Goal: Information Seeking & Learning: Understand process/instructions

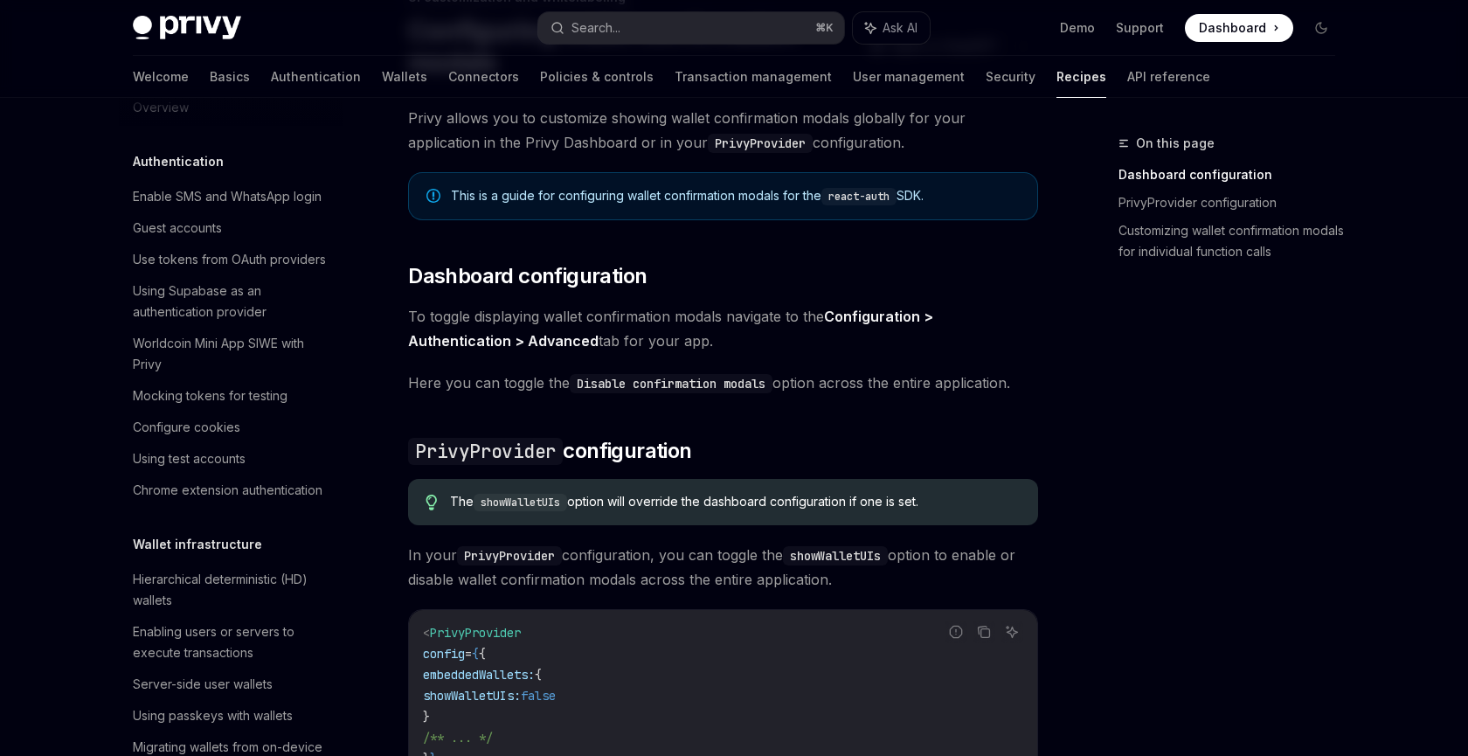
scroll to position [632, 0]
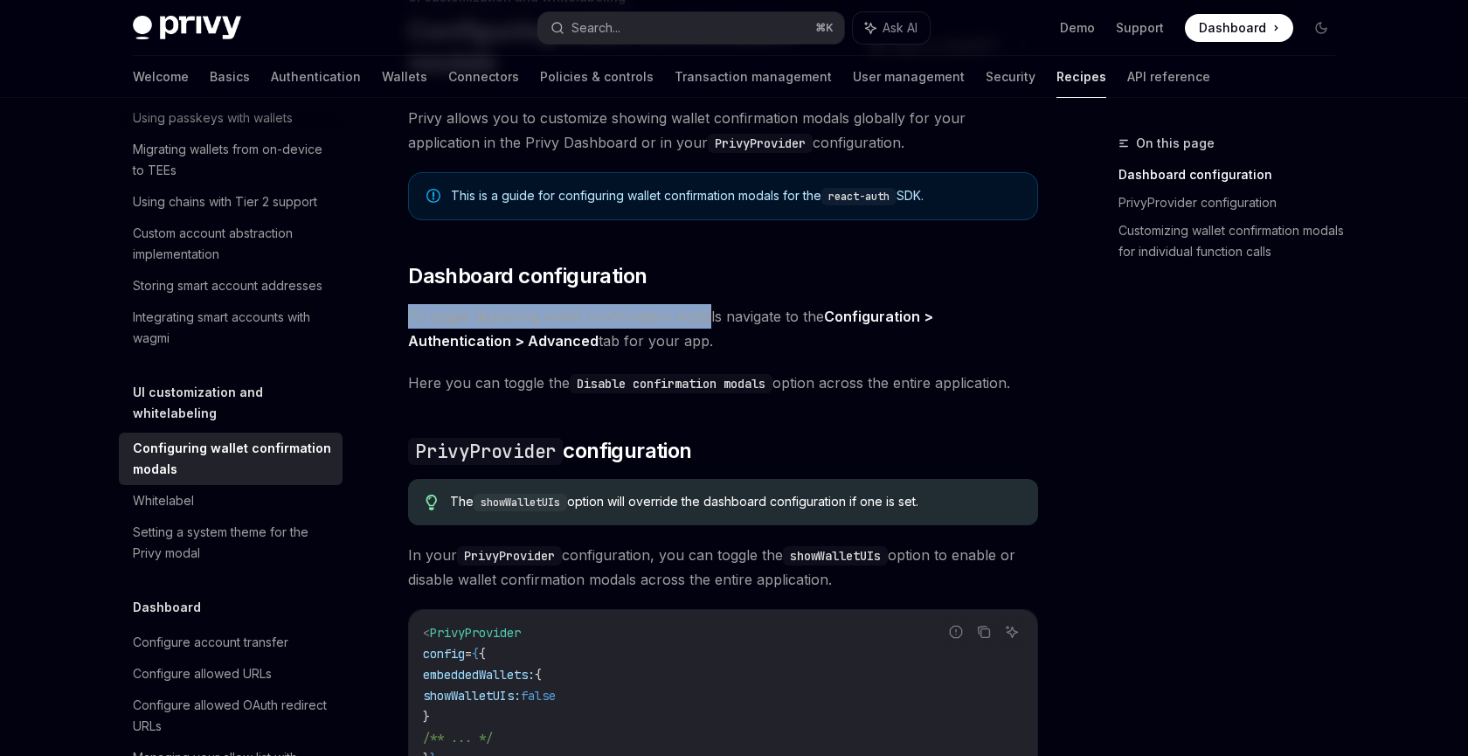
drag, startPoint x: 403, startPoint y: 310, endPoint x: 725, endPoint y: 318, distance: 322.5
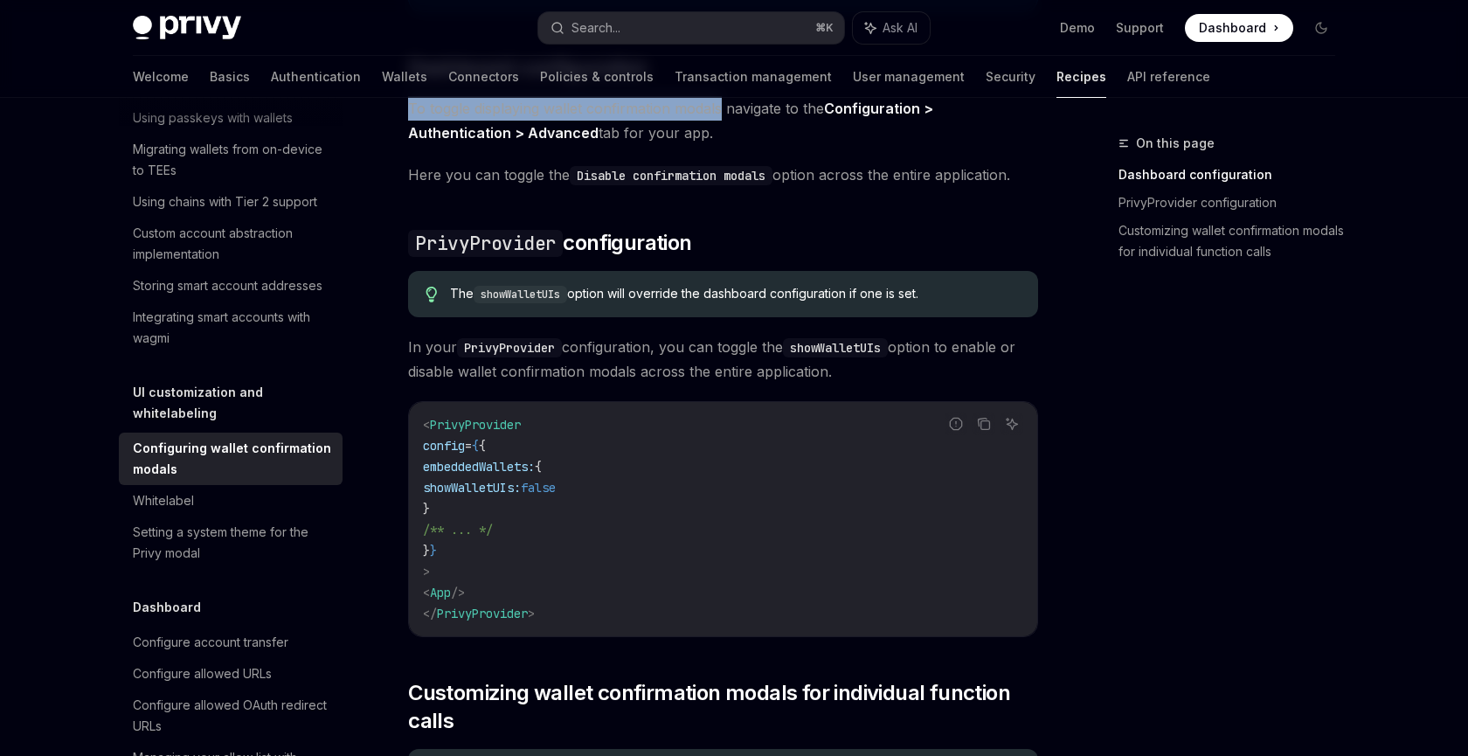
scroll to position [356, 0]
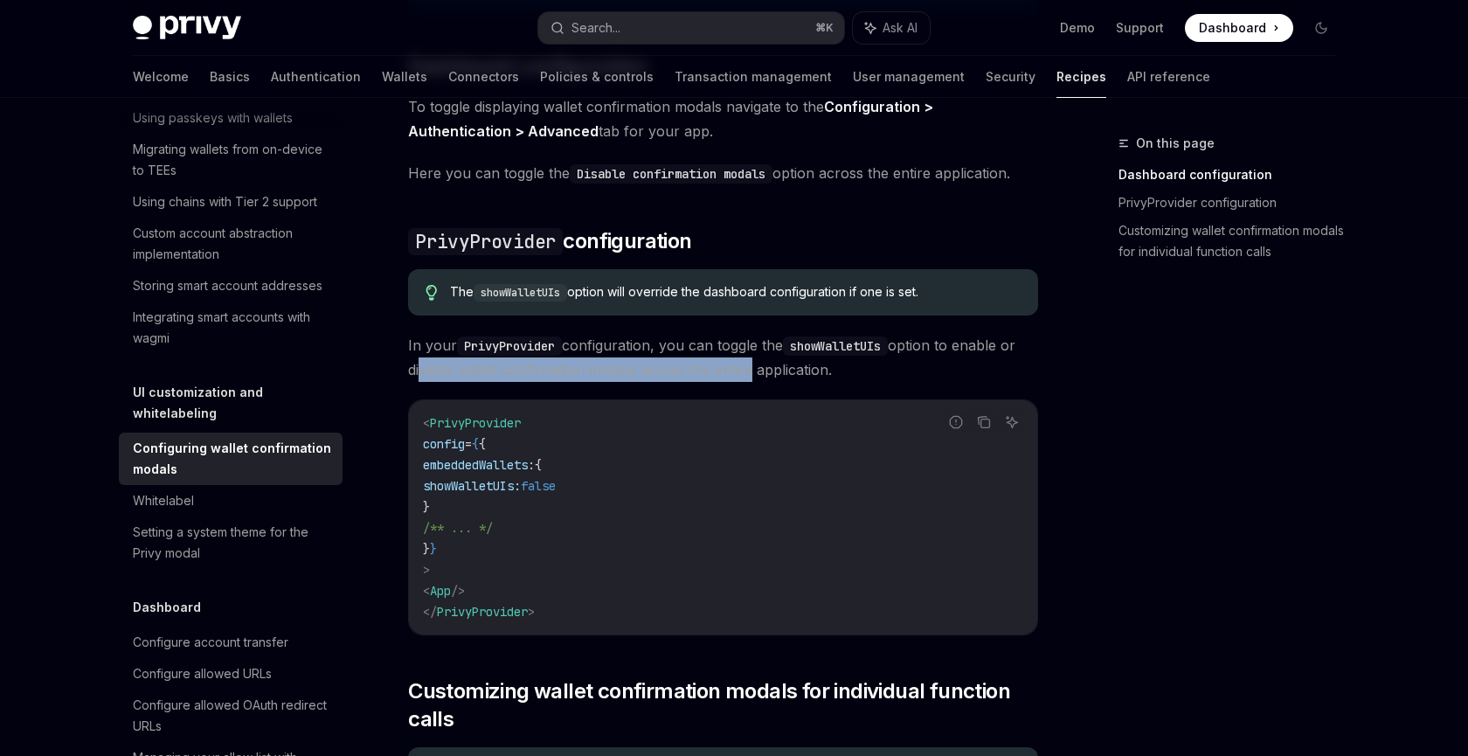
drag, startPoint x: 416, startPoint y: 366, endPoint x: 746, endPoint y: 369, distance: 330.3
click at [746, 369] on span "In your PrivyProvider configuration, you can toggle the showWalletUIs option to…" at bounding box center [723, 357] width 630 height 49
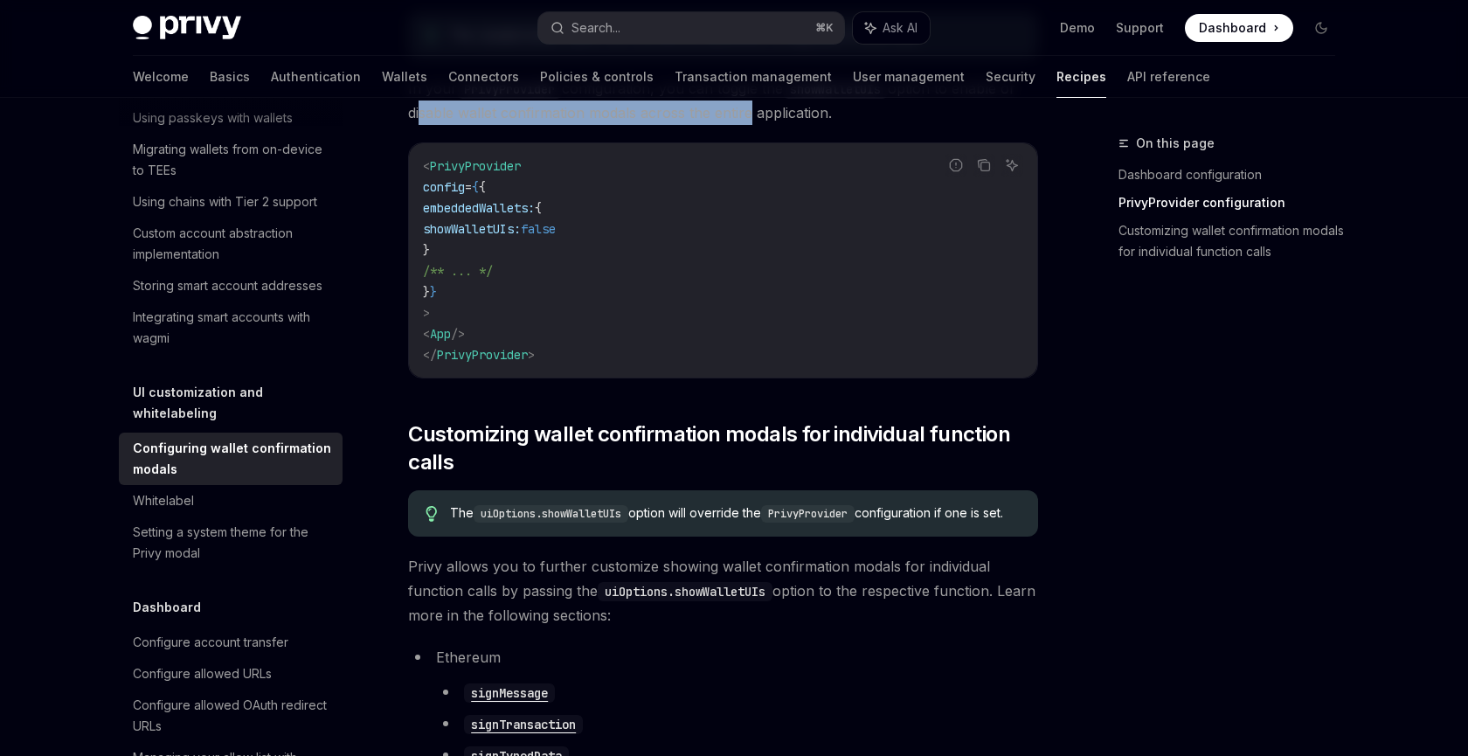
scroll to position [619, 0]
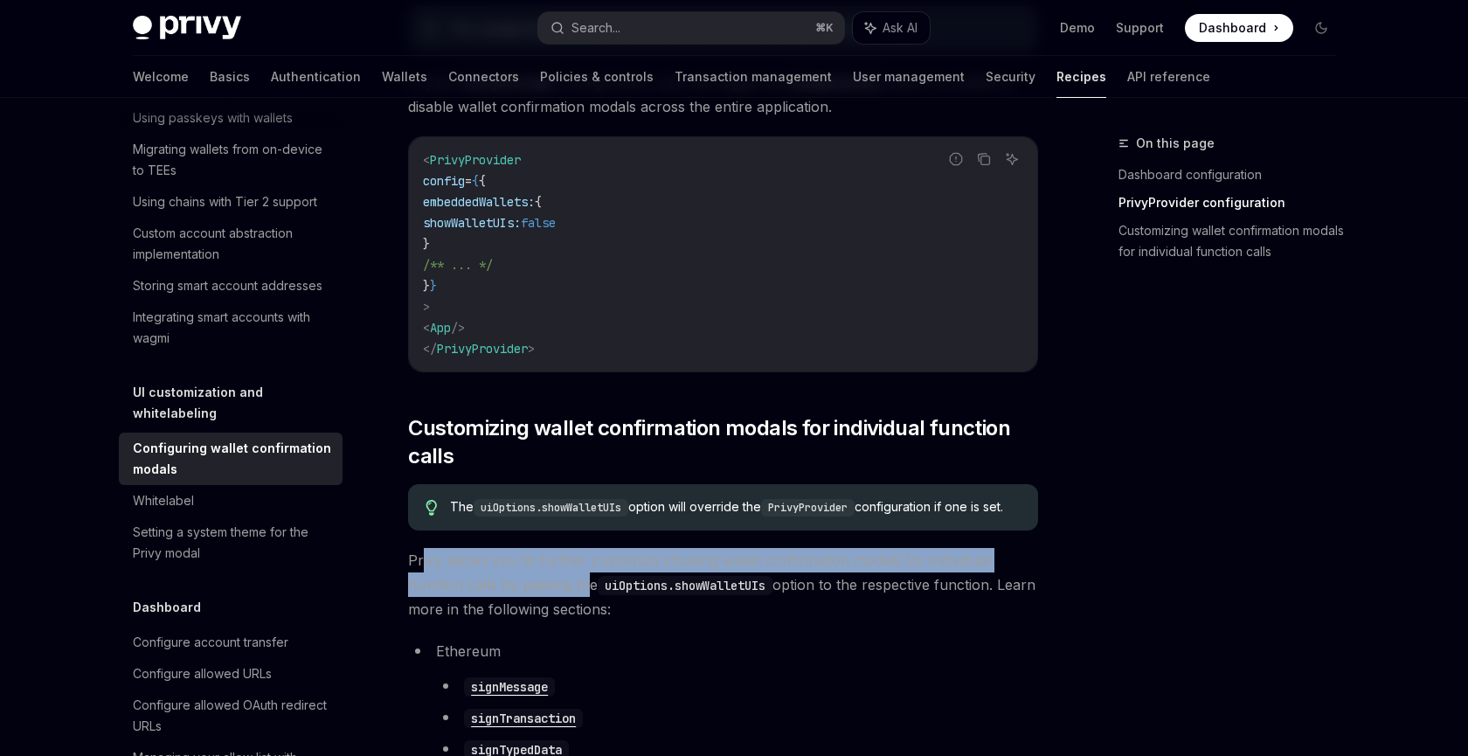
drag, startPoint x: 424, startPoint y: 584, endPoint x: 598, endPoint y: 592, distance: 174.1
click at [597, 591] on span "Privy allows you to further customize showing wallet confirmation modals for in…" at bounding box center [723, 584] width 630 height 73
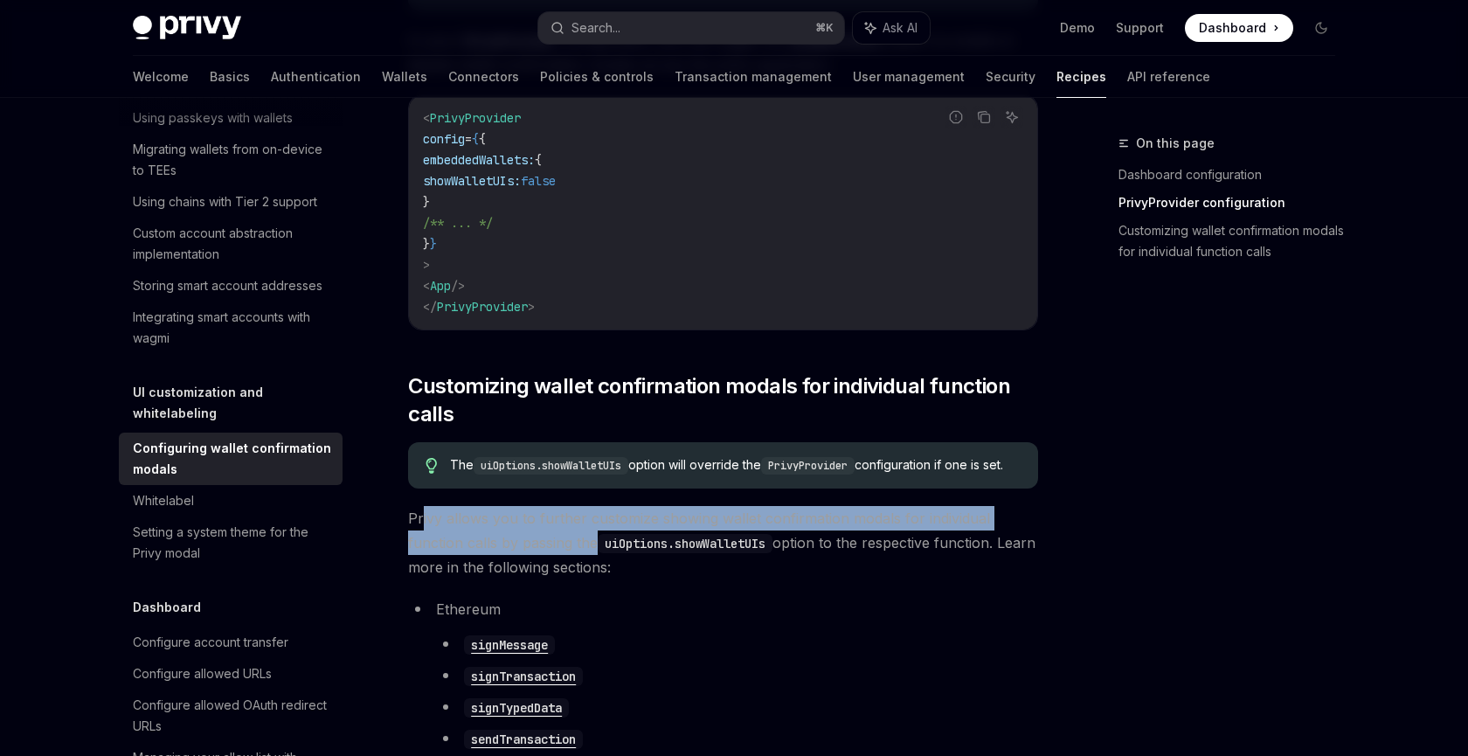
scroll to position [691, 0]
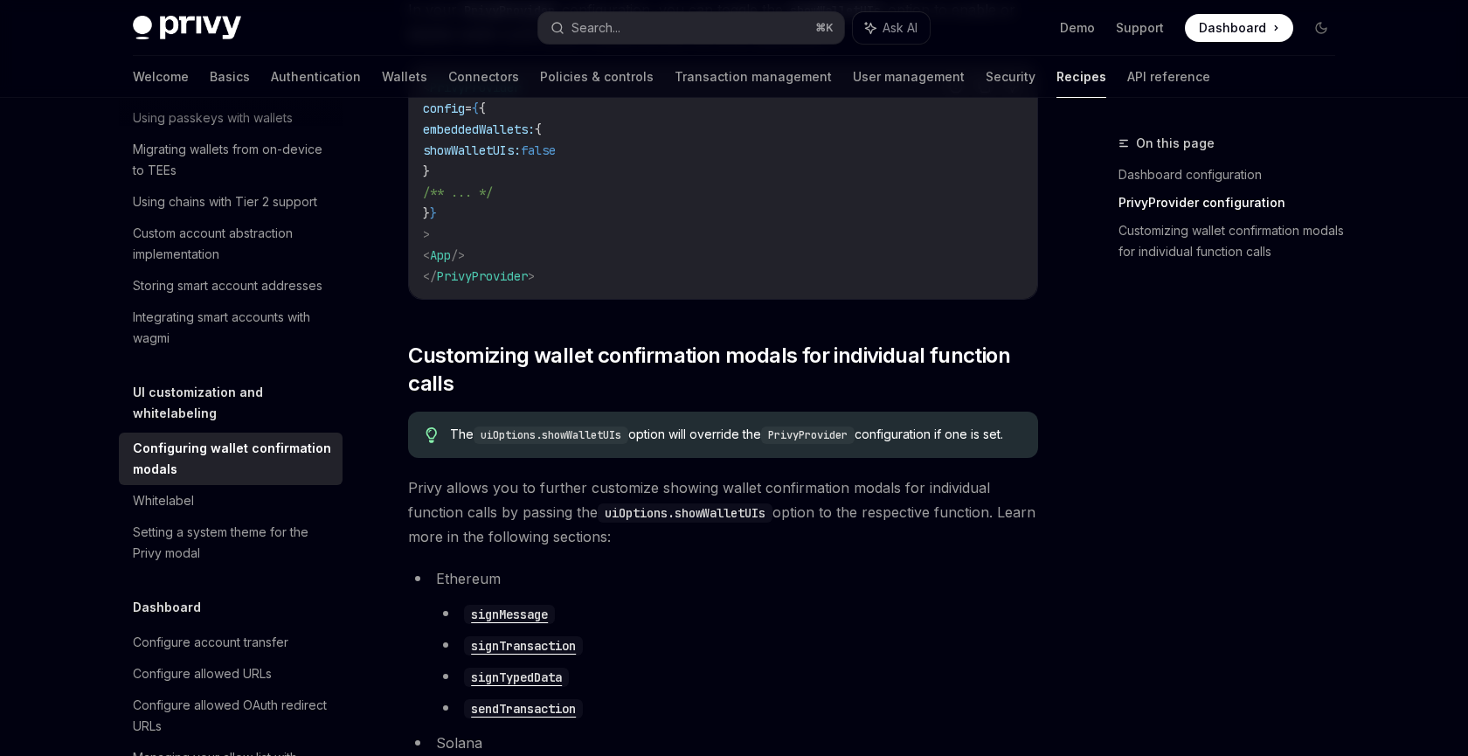
click at [648, 523] on code "uiOptions.showWalletUIs" at bounding box center [685, 512] width 175 height 19
click at [729, 523] on code "uiOptions.showWalletUIs" at bounding box center [685, 512] width 175 height 19
click at [726, 523] on code "uiOptions.showWalletUIs" at bounding box center [685, 512] width 175 height 19
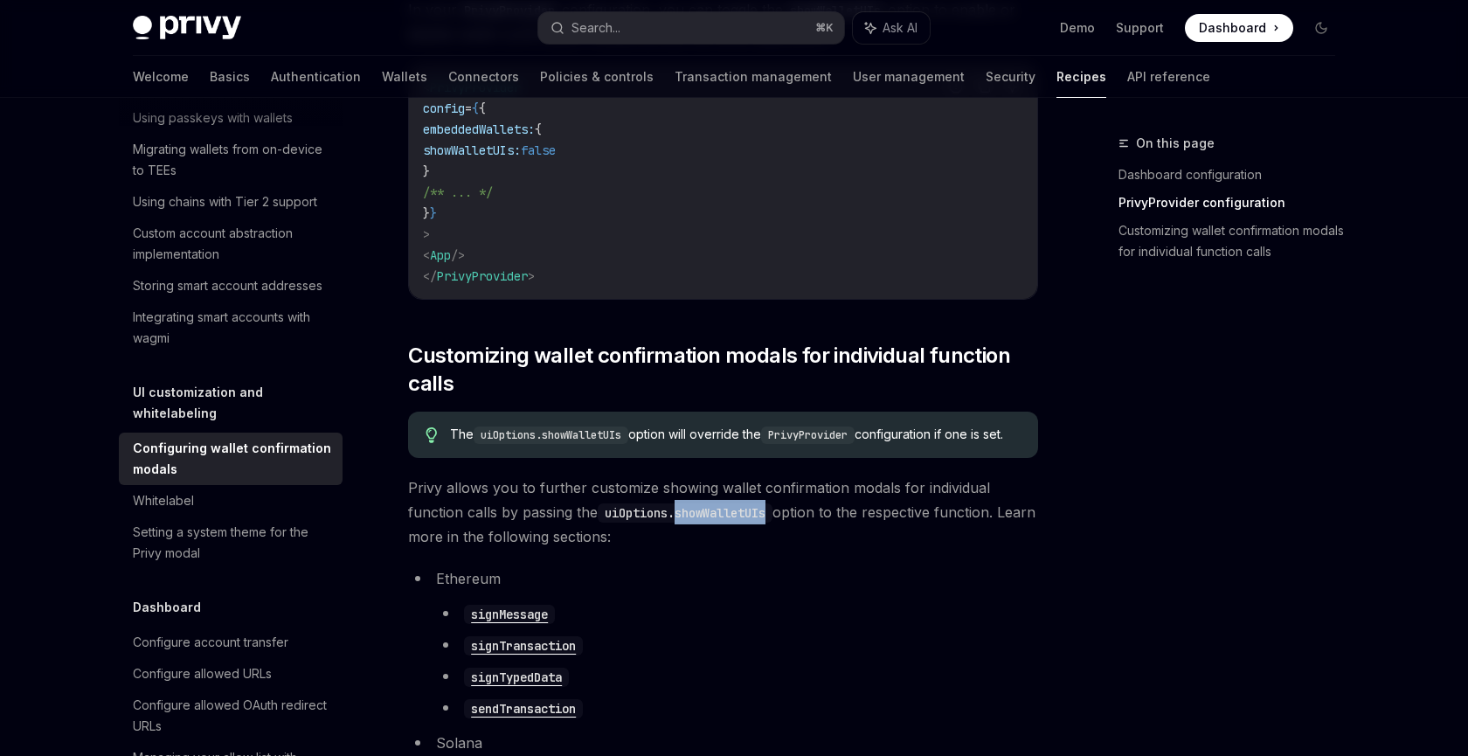
click at [726, 523] on code "uiOptions.showWalletUIs" at bounding box center [685, 512] width 175 height 19
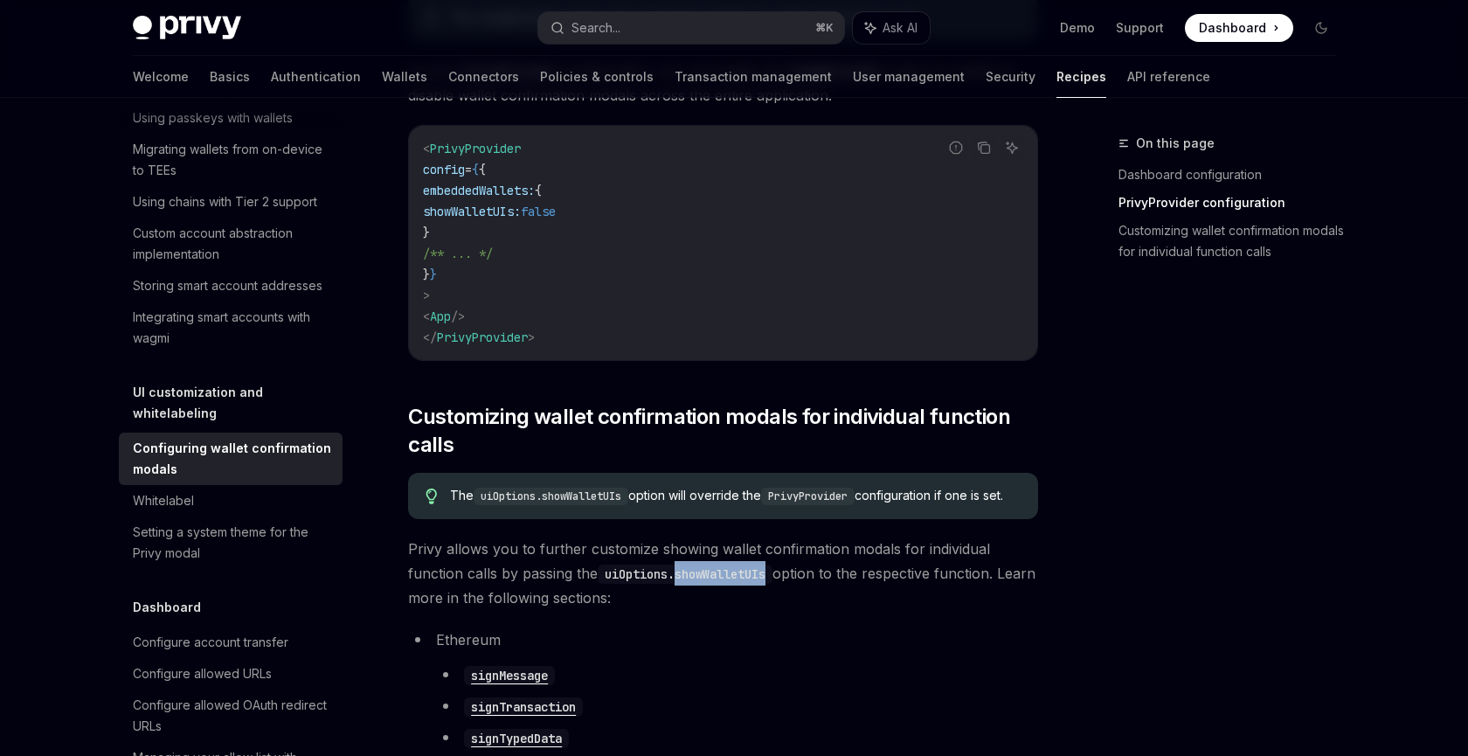
scroll to position [626, 0]
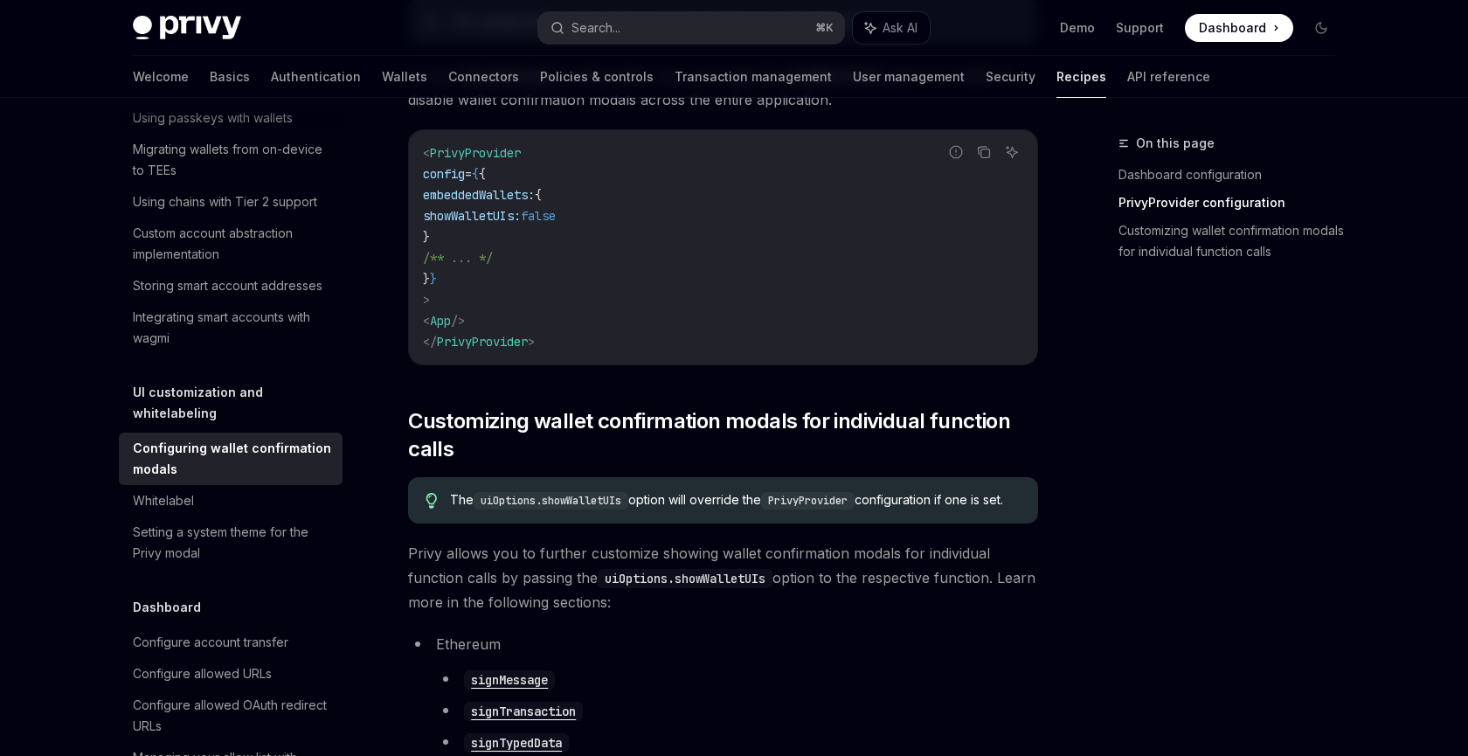
click at [482, 213] on span "showWalletUIs:" at bounding box center [472, 216] width 98 height 16
click at [516, 211] on span "showWalletUIs:" at bounding box center [472, 216] width 98 height 16
drag, startPoint x: 660, startPoint y: 218, endPoint x: 457, endPoint y: 211, distance: 202.8
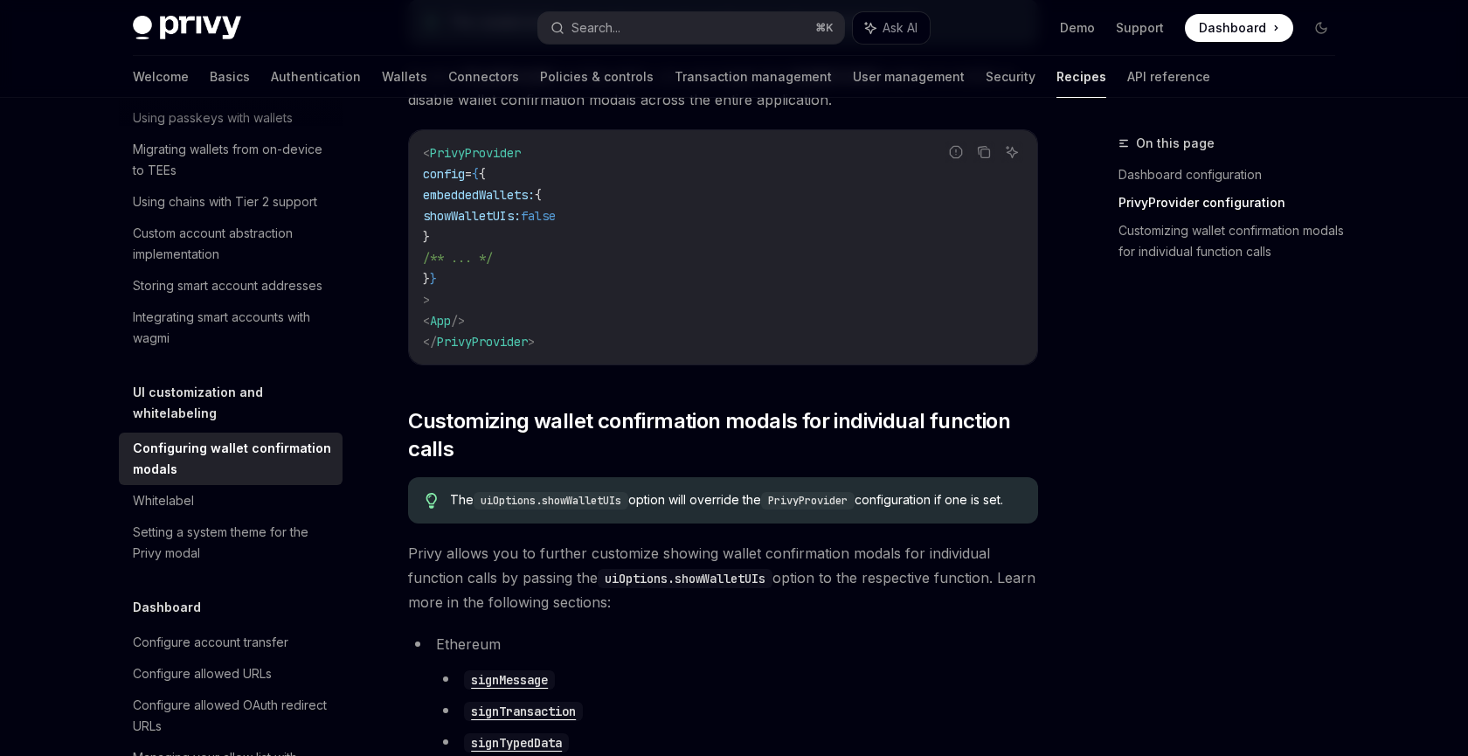
click at [457, 211] on code "< PrivyProvider config = { { embeddedWallets: { showWalletUIs: false } /** ... …" at bounding box center [723, 247] width 600 height 210
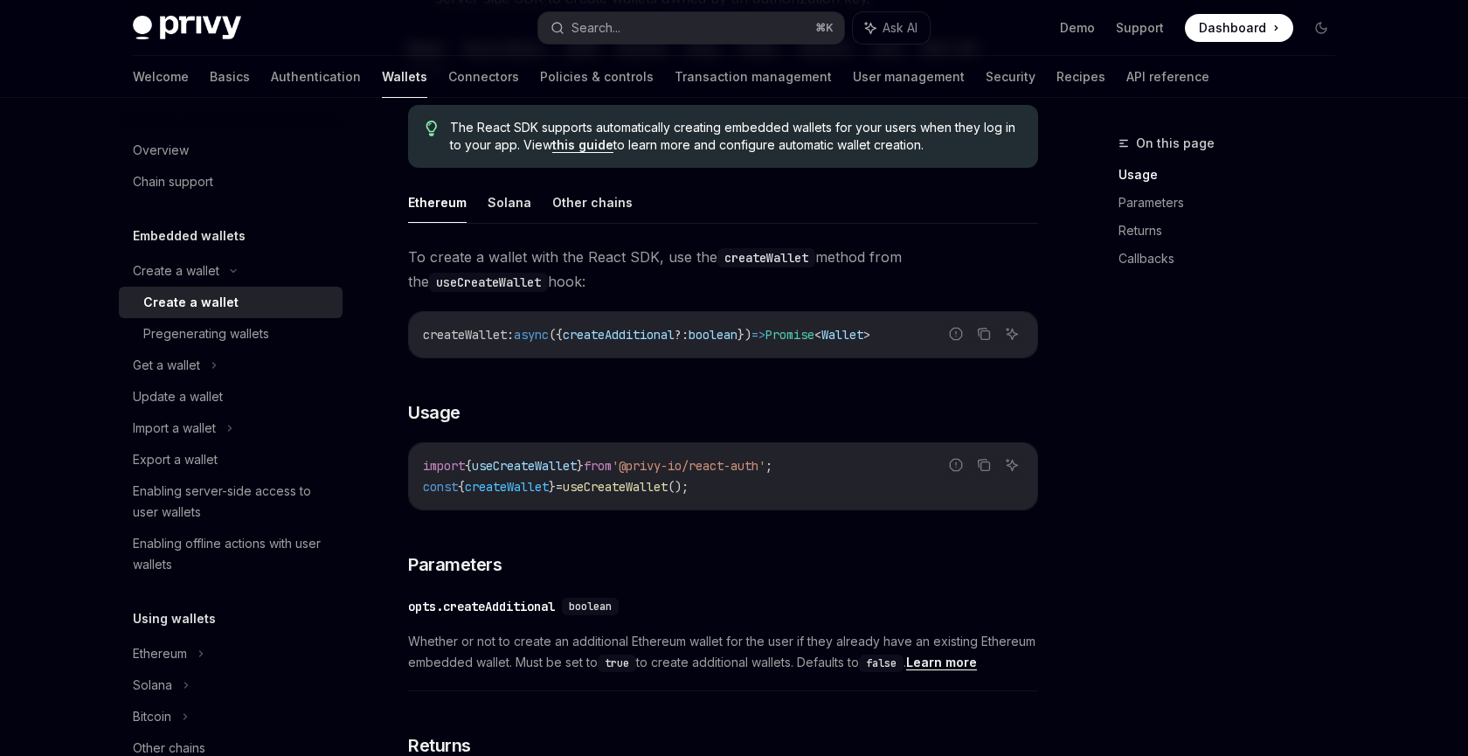
scroll to position [449, 0]
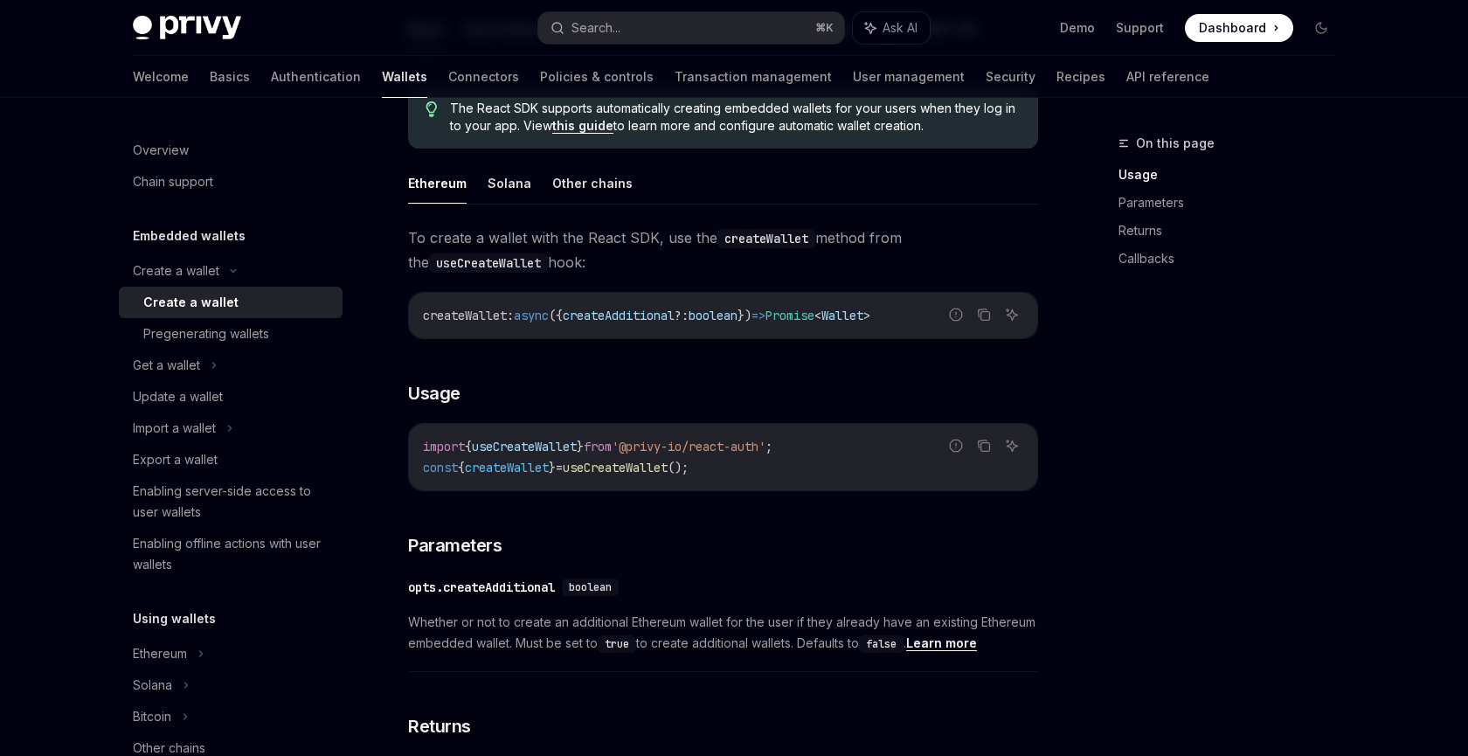
click at [497, 464] on span "createWallet" at bounding box center [507, 468] width 84 height 16
click at [655, 464] on span "useCreateWallet" at bounding box center [615, 468] width 105 height 16
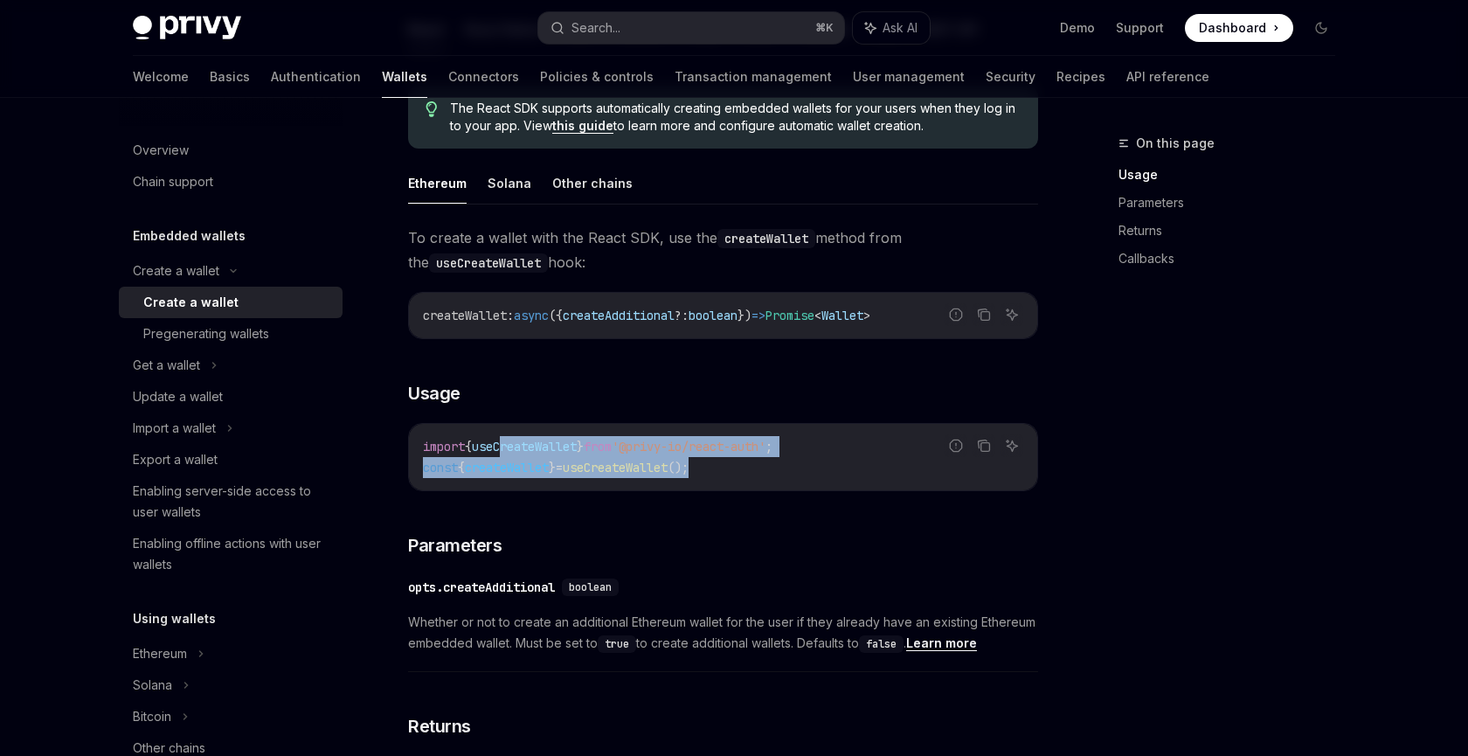
drag, startPoint x: 833, startPoint y: 460, endPoint x: 502, endPoint y: 460, distance: 330.3
click at [503, 460] on code "import { useCreateWallet } from '@privy-io/react-auth' ; const { createWallet }…" at bounding box center [723, 457] width 600 height 42
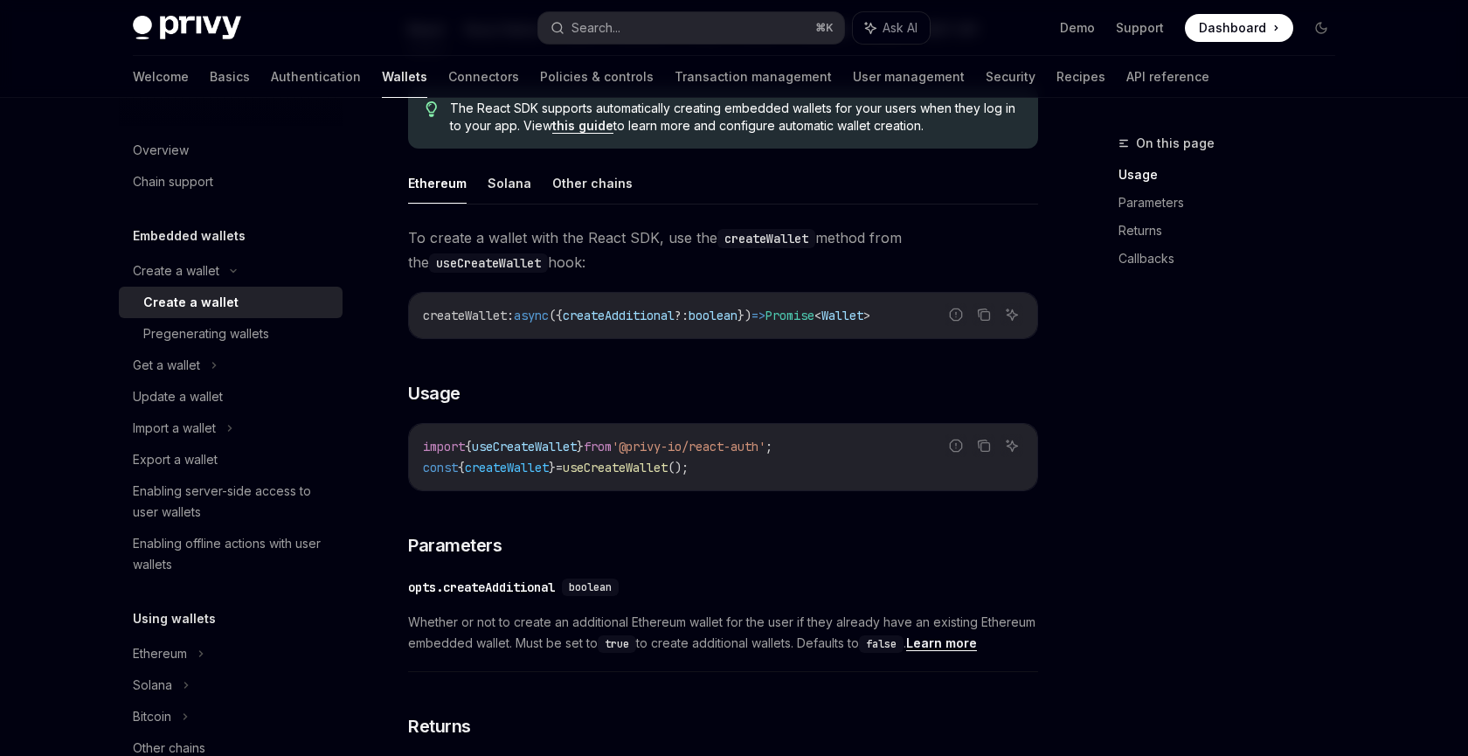
click at [457, 446] on span "import" at bounding box center [444, 447] width 42 height 16
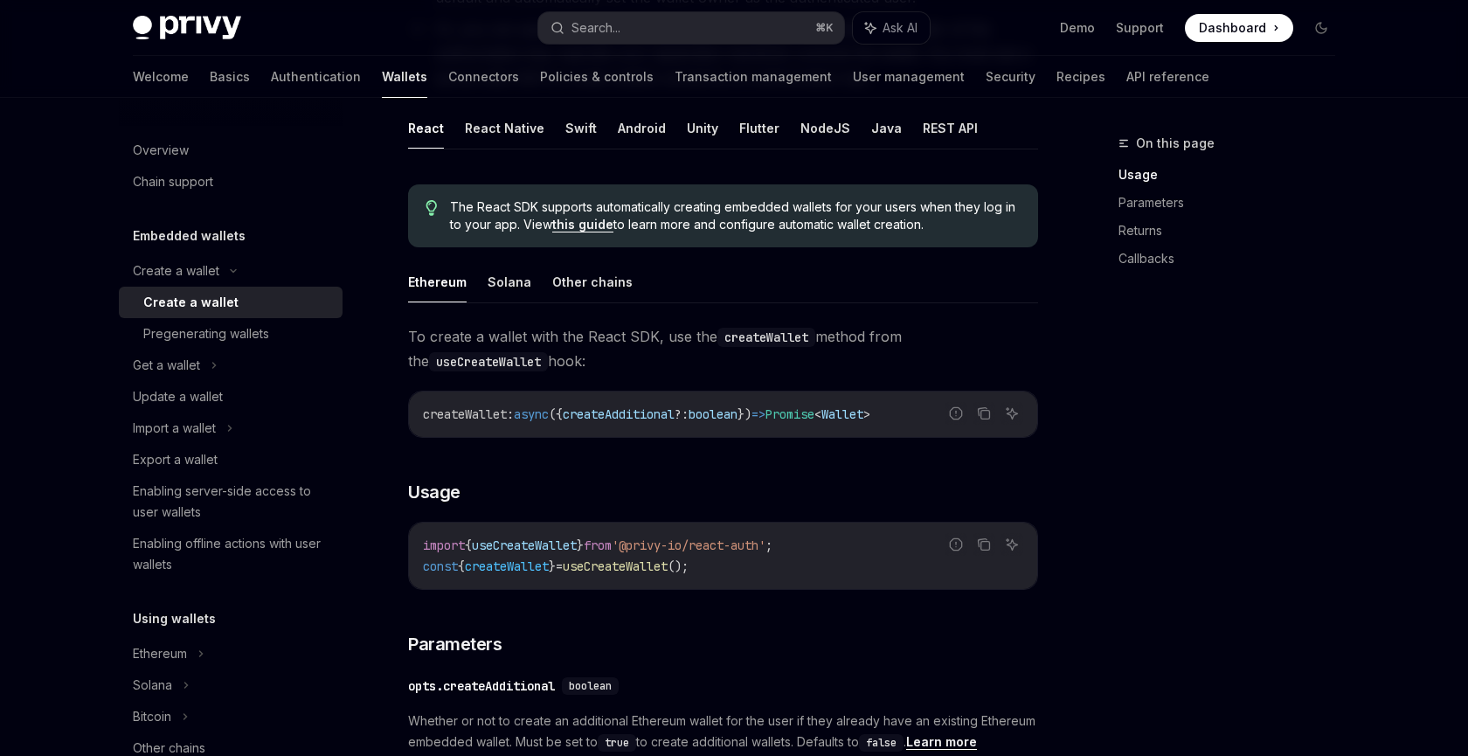
scroll to position [0, 0]
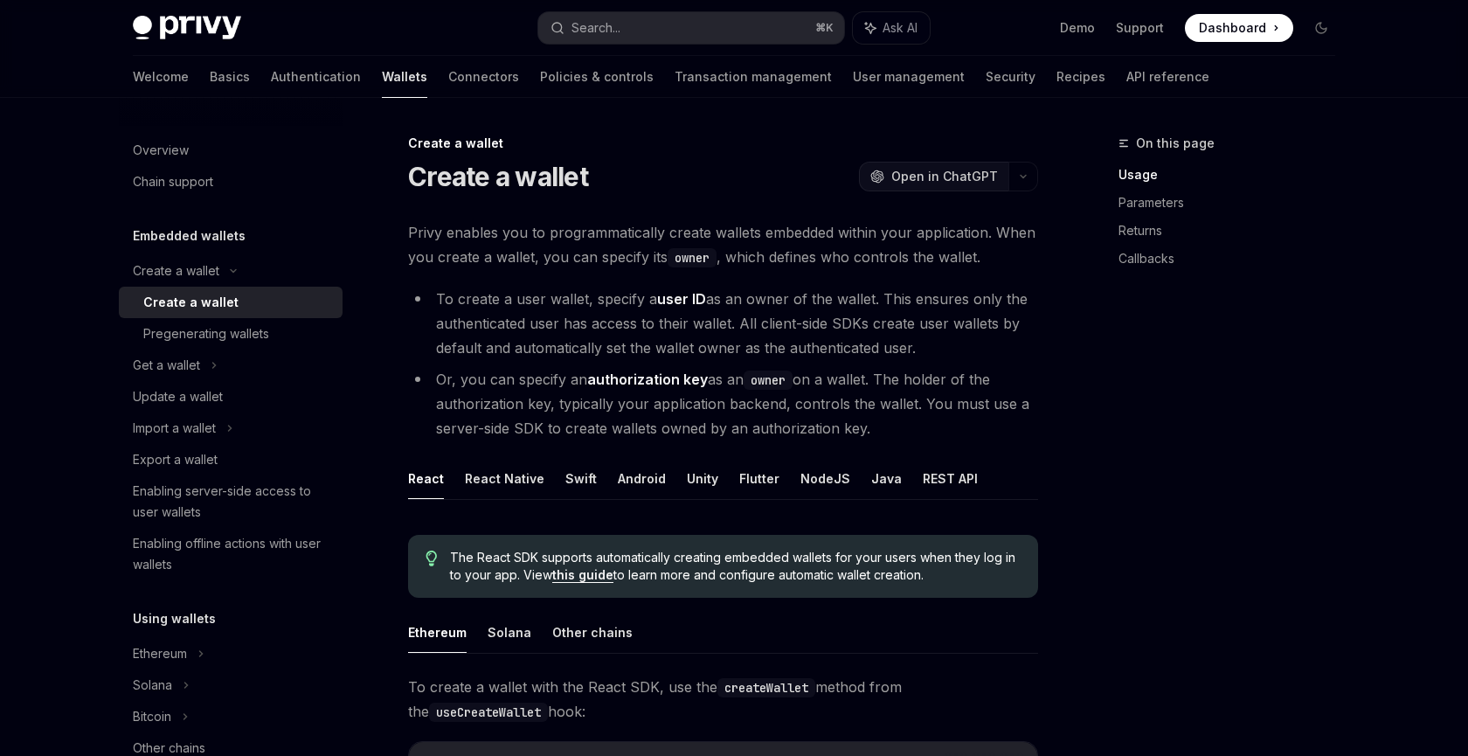
click at [917, 179] on span "Open in ChatGPT" at bounding box center [944, 176] width 107 height 17
